Goal: Obtain resource: Download file/media

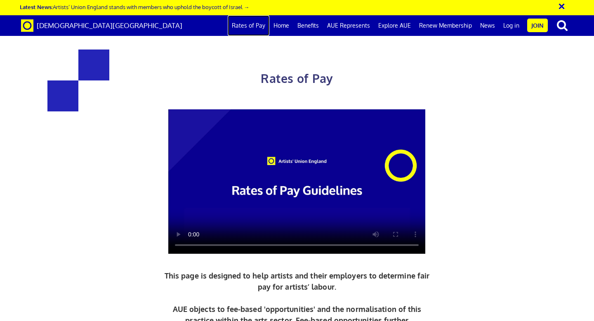
click at [256, 26] on link "Rates of Pay" at bounding box center [249, 25] width 42 height 21
click at [225, 143] on video at bounding box center [296, 181] width 257 height 145
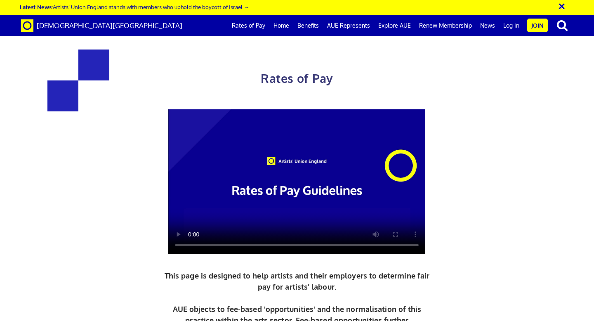
click at [226, 140] on video at bounding box center [296, 181] width 257 height 145
click at [255, 184] on div "Rates of Pay This page is designed to help artists and their employers to deter…" at bounding box center [297, 225] width 404 height 385
